Goal: Navigation & Orientation: Find specific page/section

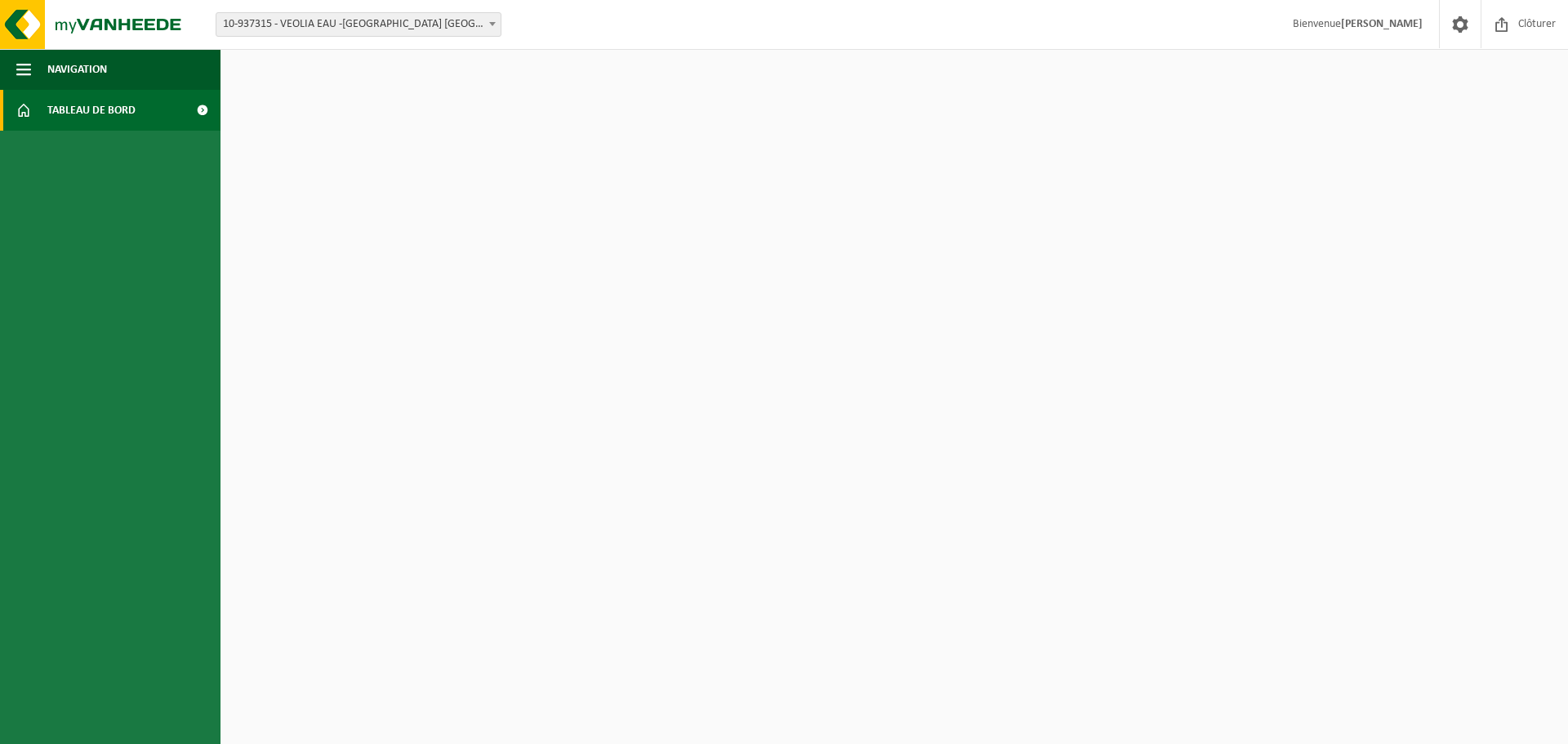
click at [95, 112] on span "Tableau de bord" at bounding box center [91, 110] width 88 height 41
click at [485, 29] on span at bounding box center [493, 24] width 17 height 21
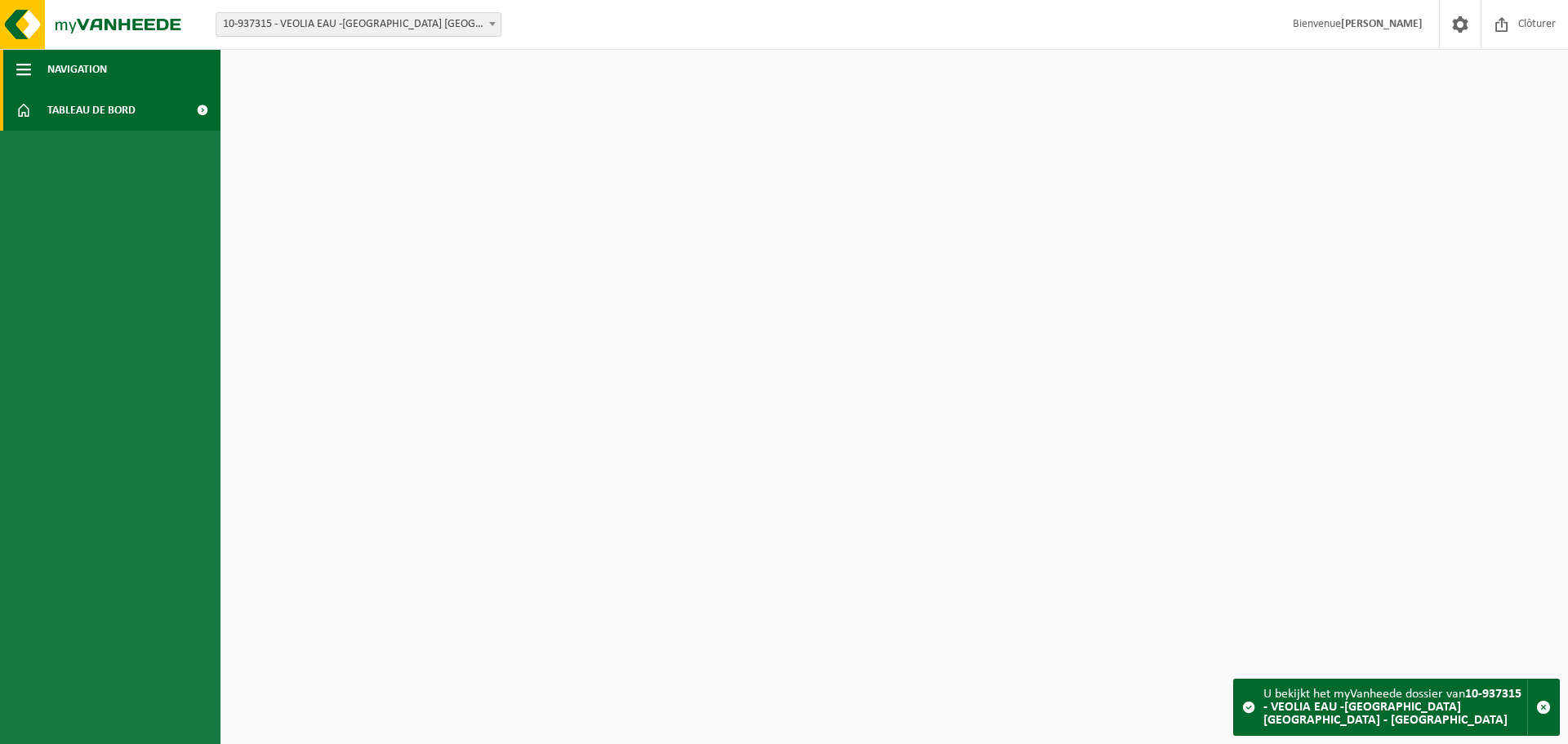
click at [17, 67] on span "button" at bounding box center [24, 69] width 15 height 41
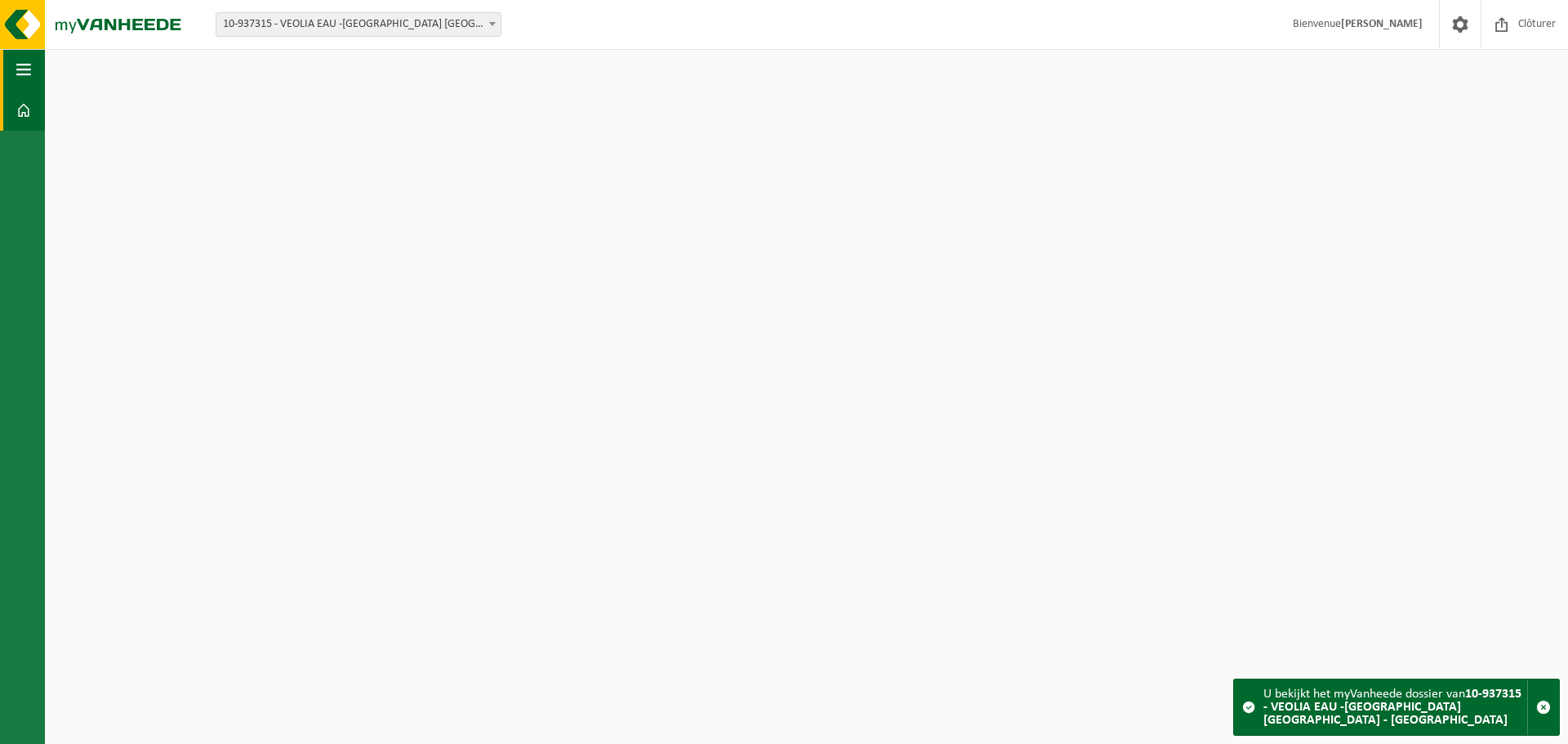
click at [17, 67] on span "button" at bounding box center [24, 69] width 15 height 41
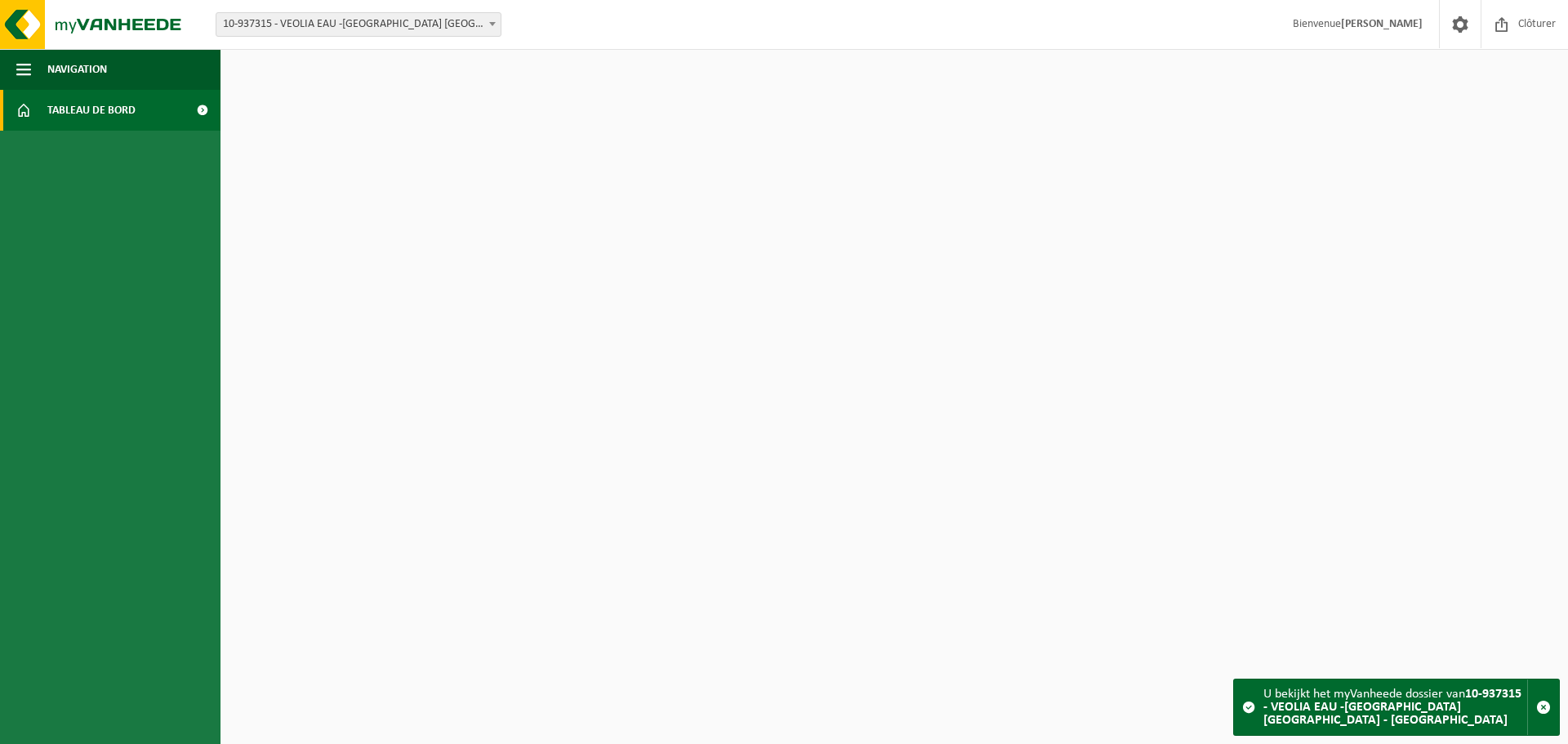
click at [197, 111] on span at bounding box center [202, 110] width 36 height 41
